Goal: Task Accomplishment & Management: Use online tool/utility

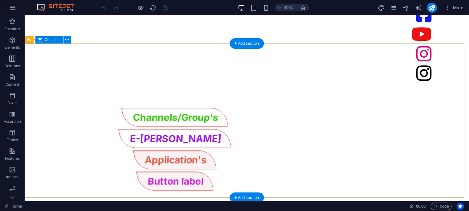
scroll to position [485, 0]
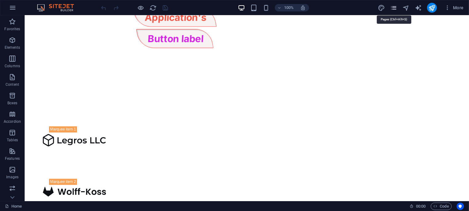
click at [393, 5] on icon "pages" at bounding box center [393, 7] width 7 height 7
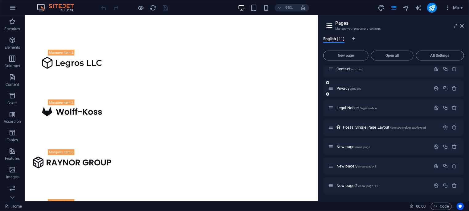
scroll to position [0, 0]
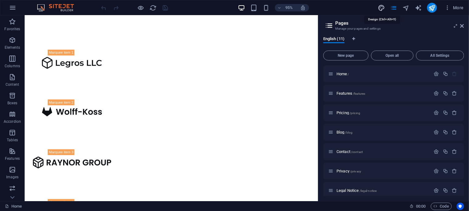
click at [383, 7] on icon "design" at bounding box center [380, 7] width 7 height 7
select select "px"
select select "400"
select select "px"
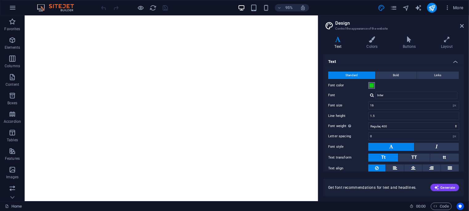
click at [371, 87] on span at bounding box center [371, 85] width 5 height 5
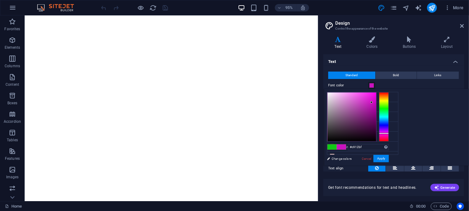
click at [388, 133] on div at bounding box center [384, 116] width 10 height 49
type input "#e016d5"
click at [376, 98] on div at bounding box center [351, 116] width 49 height 49
click at [388, 158] on button "Apply" at bounding box center [380, 158] width 15 height 7
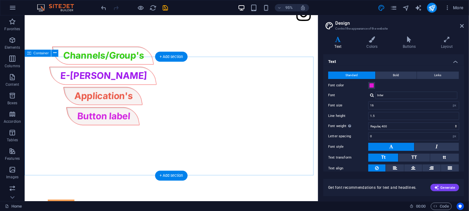
scroll to position [391, 0]
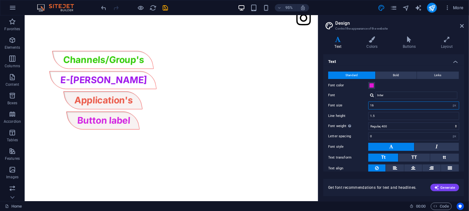
click at [431, 105] on input "16" at bounding box center [413, 105] width 90 height 7
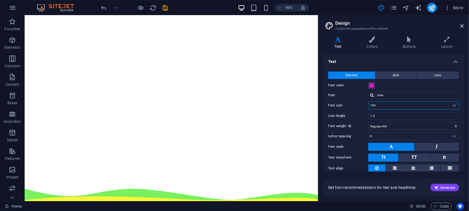
scroll to position [725, 0]
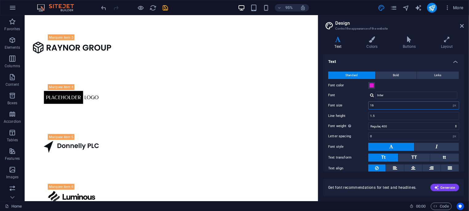
type input "1"
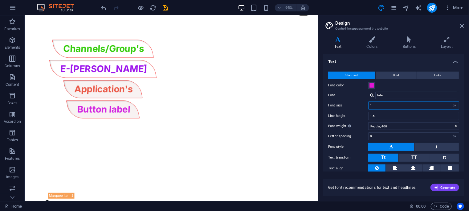
scroll to position [390, 0]
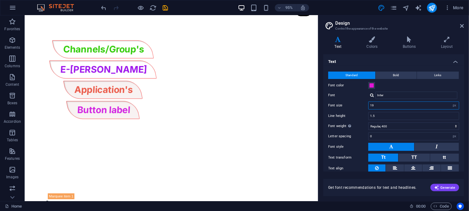
type input "1"
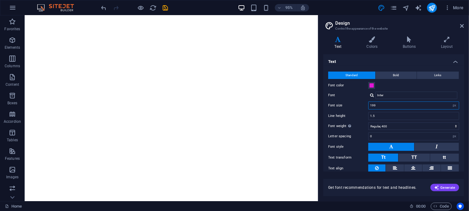
scroll to position [833, 0]
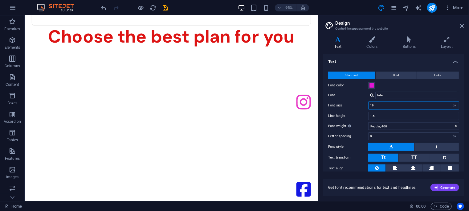
type input "1"
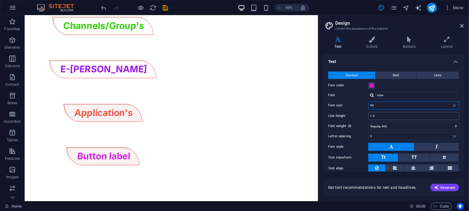
scroll to position [556, 0]
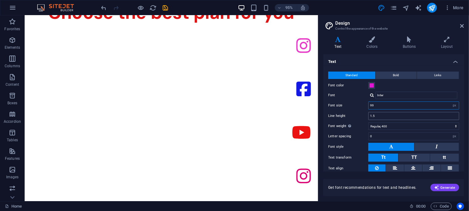
type input "99"
click at [388, 112] on input "1.5" at bounding box center [413, 115] width 90 height 7
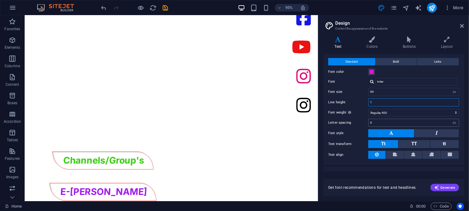
scroll to position [14, 0]
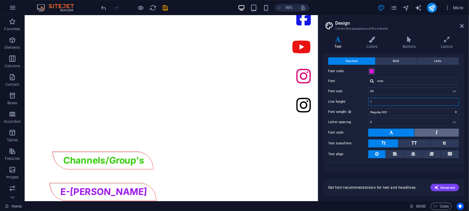
type input "1"
click at [428, 129] on button at bounding box center [436, 132] width 44 height 8
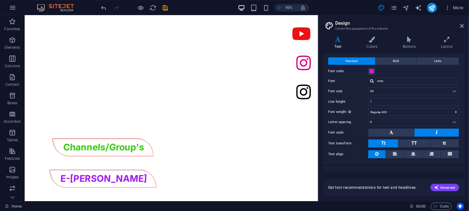
scroll to position [22, 0]
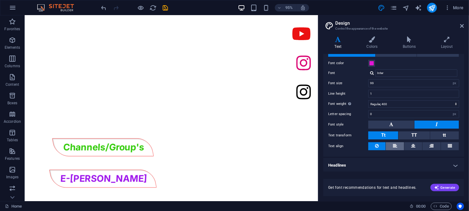
click at [389, 143] on button at bounding box center [394, 146] width 18 height 8
click at [412, 144] on icon at bounding box center [413, 145] width 4 height 7
click at [431, 144] on icon at bounding box center [431, 145] width 4 height 7
click at [452, 144] on button at bounding box center [450, 146] width 18 height 8
click at [374, 144] on button at bounding box center [376, 146] width 17 height 8
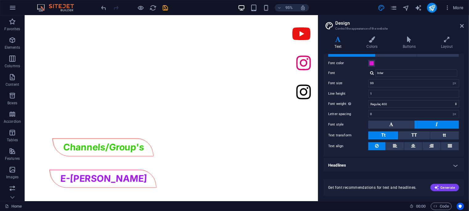
scroll to position [0, 0]
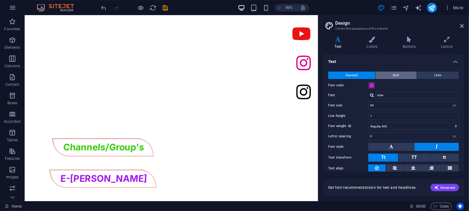
click at [395, 74] on span "Bold" at bounding box center [396, 74] width 6 height 7
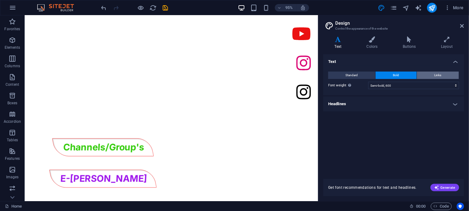
click at [420, 74] on button "Links" at bounding box center [437, 74] width 42 height 7
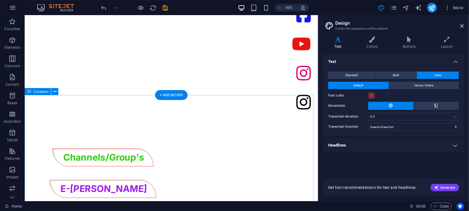
scroll to position [463, 0]
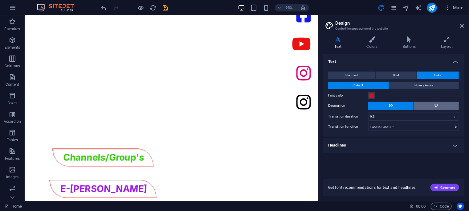
click at [424, 103] on button at bounding box center [435, 106] width 45 height 8
click at [405, 103] on button at bounding box center [390, 106] width 45 height 8
click at [376, 40] on icon at bounding box center [372, 39] width 34 height 6
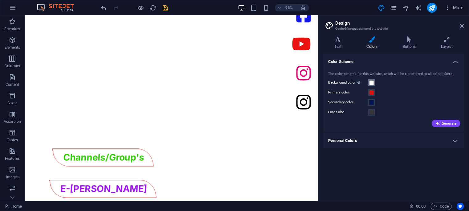
click at [372, 81] on span at bounding box center [371, 82] width 5 height 5
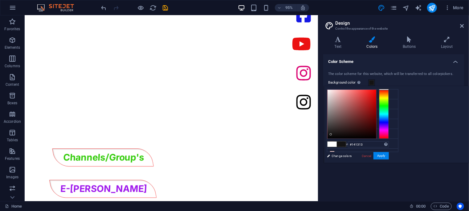
click at [376, 134] on div at bounding box center [351, 114] width 49 height 49
click at [376, 137] on div at bounding box center [351, 114] width 49 height 49
click at [388, 154] on button "Apply" at bounding box center [380, 155] width 15 height 7
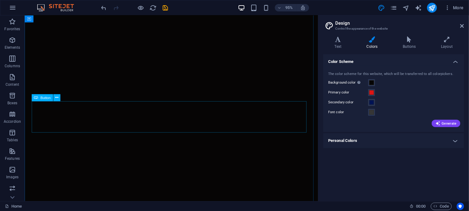
scroll to position [92, 0]
click at [373, 81] on span at bounding box center [371, 82] width 5 height 5
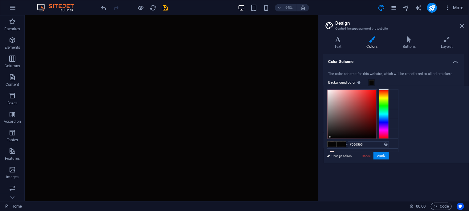
type input "#f9f6f6"
click at [376, 90] on div at bounding box center [351, 114] width 49 height 49
click at [388, 157] on button "Apply" at bounding box center [380, 155] width 15 height 7
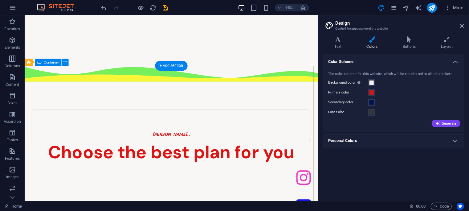
scroll to position [267, 0]
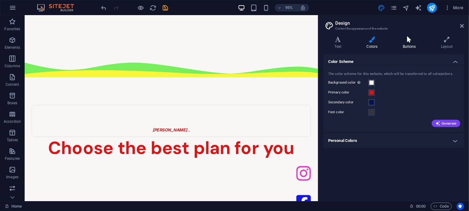
click at [412, 45] on h4 "Buttons" at bounding box center [410, 42] width 38 height 13
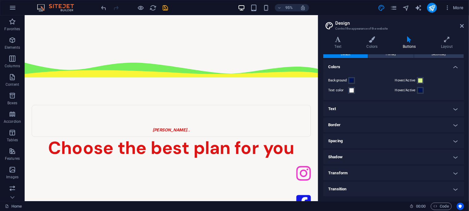
scroll to position [0, 0]
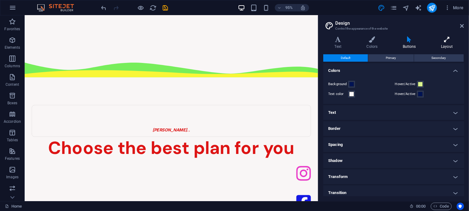
click at [450, 42] on icon at bounding box center [446, 39] width 34 height 6
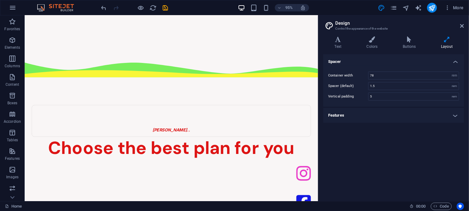
click at [462, 22] on h2 "Design" at bounding box center [399, 23] width 129 height 6
click at [461, 24] on icon at bounding box center [462, 25] width 4 height 5
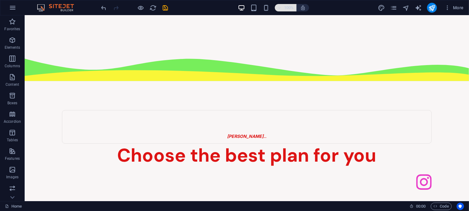
click at [280, 8] on icon "button" at bounding box center [279, 8] width 4 height 4
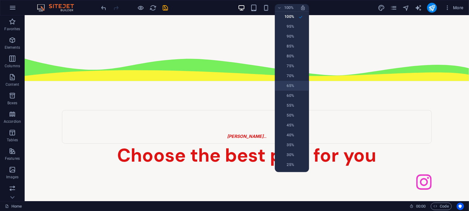
click at [291, 84] on h6 "65%" at bounding box center [286, 85] width 16 height 7
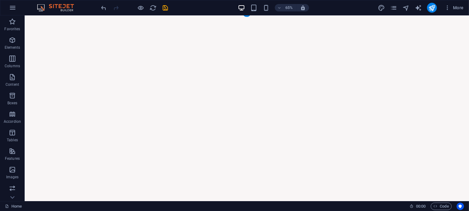
scroll to position [4, 0]
click at [289, 6] on h6 "65%" at bounding box center [289, 7] width 10 height 7
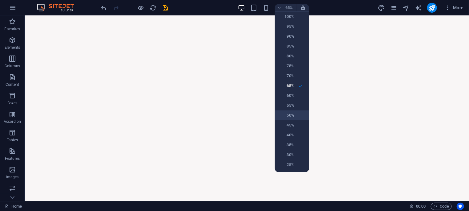
click at [291, 111] on li "50%" at bounding box center [292, 115] width 34 height 10
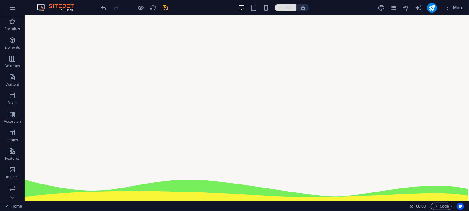
click at [290, 4] on h6 "50%" at bounding box center [289, 7] width 10 height 7
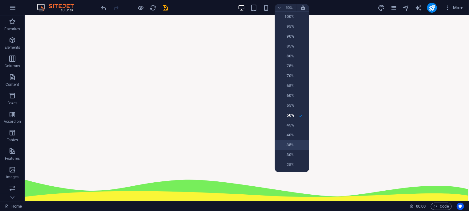
click at [289, 145] on h6 "35%" at bounding box center [286, 144] width 16 height 7
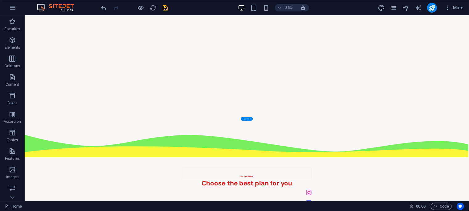
scroll to position [0, 0]
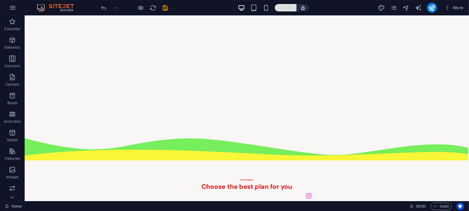
click at [288, 7] on h6 "35%" at bounding box center [289, 7] width 10 height 7
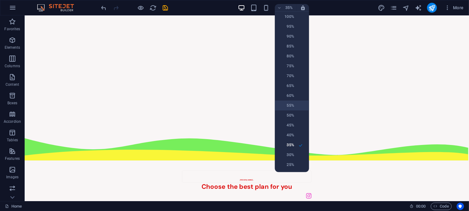
click at [298, 104] on li "55%" at bounding box center [292, 105] width 34 height 10
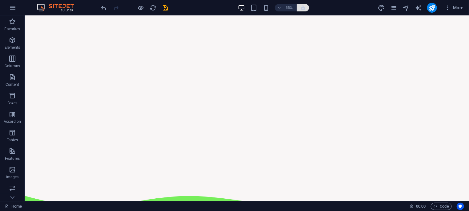
click at [299, 10] on span "button" at bounding box center [302, 8] width 7 height 6
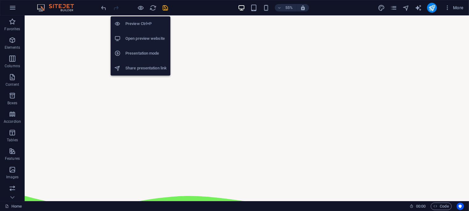
click at [142, 66] on h6 "Share presentation link" at bounding box center [145, 67] width 41 height 7
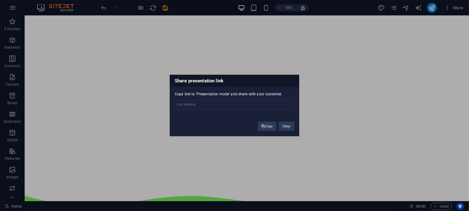
type input "[URL][DOMAIN_NAME]"
click at [262, 124] on button "Copy" at bounding box center [267, 126] width 19 height 9
click at [287, 125] on button "Okay" at bounding box center [286, 126] width 15 height 9
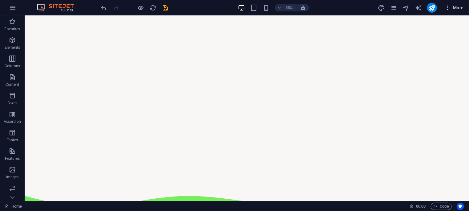
click at [453, 7] on span "More" at bounding box center [453, 8] width 19 height 6
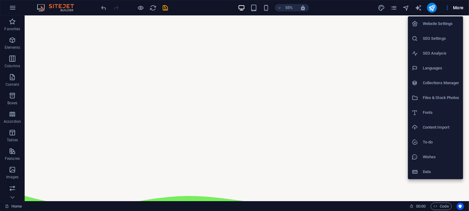
click at [446, 34] on li "SEO Settings" at bounding box center [435, 38] width 55 height 15
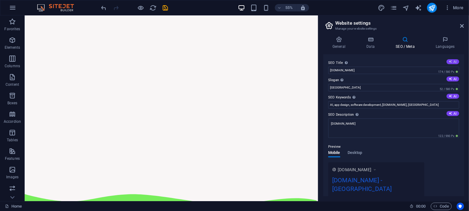
click at [452, 59] on button "AI" at bounding box center [452, 61] width 13 height 5
click at [429, 70] on input "Choose Your Best Plan Now!" at bounding box center [393, 69] width 131 height 7
drag, startPoint x: 332, startPoint y: 34, endPoint x: 336, endPoint y: 38, distance: 5.2
click at [336, 38] on div "General Data SEO / Meta Languages Website name chandasain Logo Drag files here,…" at bounding box center [393, 115] width 151 height 169
click at [336, 38] on icon at bounding box center [338, 39] width 31 height 6
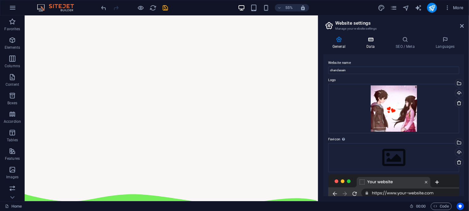
click at [373, 44] on h4 "Data" at bounding box center [371, 42] width 29 height 13
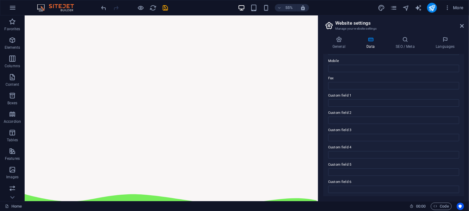
scroll to position [154, 0]
click at [405, 47] on h4 "SEO / Meta" at bounding box center [406, 42] width 40 height 13
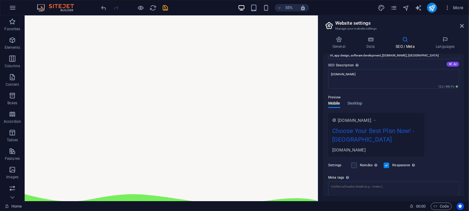
scroll to position [50, 0]
click at [356, 101] on span "Desktop" at bounding box center [354, 103] width 15 height 9
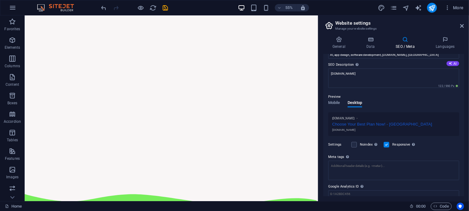
scroll to position [73, 0]
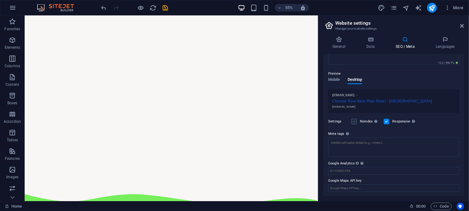
click at [354, 119] on label at bounding box center [354, 122] width 6 height 6
click at [0, 0] on input "Noindex Instruct search engines to exclude this website from search results." at bounding box center [0, 0] width 0 height 0
click at [354, 119] on label at bounding box center [354, 122] width 6 height 6
click at [0, 0] on input "Noindex Instruct search engines to exclude this website from search results." at bounding box center [0, 0] width 0 height 0
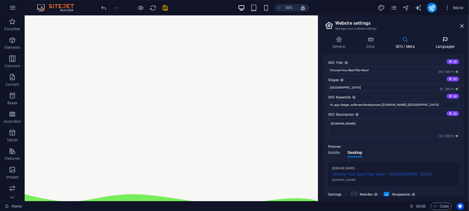
click at [440, 48] on h4 "Languages" at bounding box center [445, 42] width 38 height 13
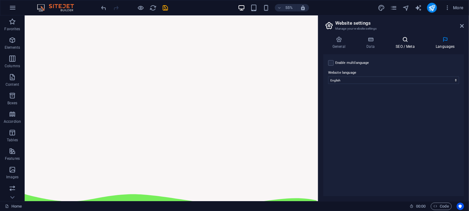
click at [414, 44] on h4 "SEO / Meta" at bounding box center [406, 42] width 40 height 13
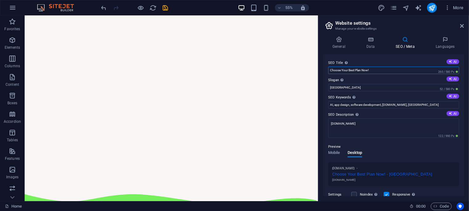
click at [395, 69] on input "Choose Your Best Plan Now!" at bounding box center [393, 69] width 131 height 7
type input "C"
type input "QN"
click at [360, 24] on h2 "Website settings" at bounding box center [399, 23] width 129 height 6
click at [463, 24] on icon at bounding box center [462, 25] width 4 height 5
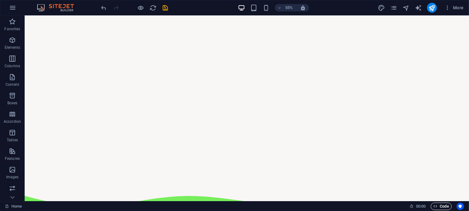
click at [439, 207] on span "Code" at bounding box center [440, 205] width 15 height 7
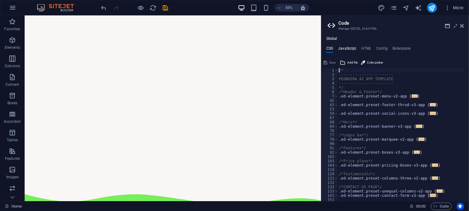
click at [351, 50] on h4 "JavaScript" at bounding box center [347, 49] width 18 height 7
type textarea "/* JS for preset "Menu V2" */"
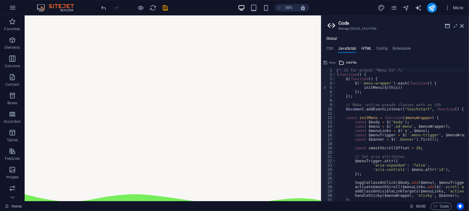
click at [362, 50] on h4 "HTML" at bounding box center [366, 49] width 10 height 7
type textarea "<button href="#main-content" class="wv-link-content button">Skip to main conten…"
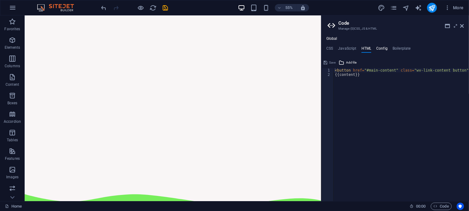
click at [378, 49] on h4 "Config" at bounding box center [381, 49] width 11 height 7
type textarea "$color-background: #f9f6f6;"
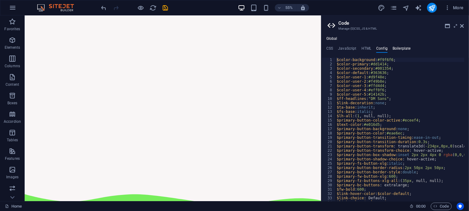
click at [398, 49] on h4 "Boilerplate" at bounding box center [401, 49] width 18 height 7
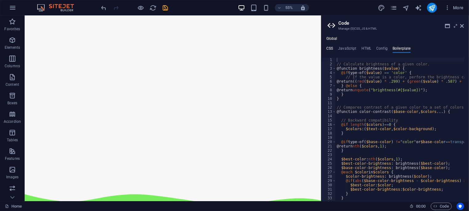
click at [330, 46] on h4 "CSS" at bounding box center [329, 49] width 7 height 7
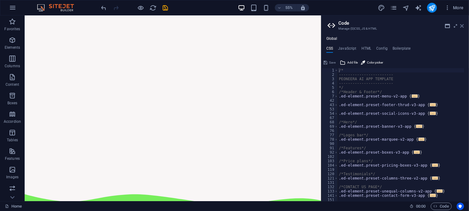
click at [463, 25] on icon at bounding box center [462, 25] width 4 height 5
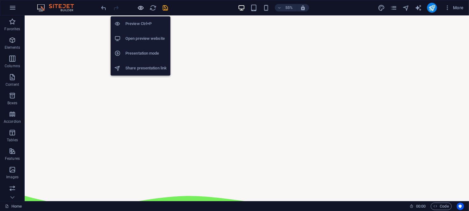
click at [140, 6] on icon "button" at bounding box center [140, 7] width 7 height 7
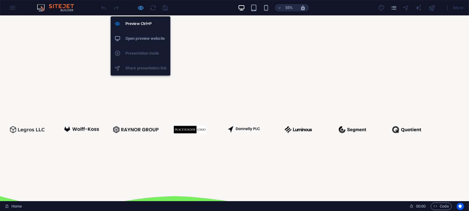
click at [143, 6] on icon "button" at bounding box center [140, 7] width 7 height 7
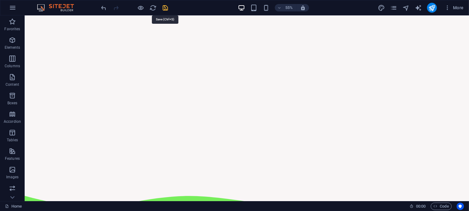
click at [165, 7] on icon "save" at bounding box center [165, 7] width 7 height 7
